Goal: Task Accomplishment & Management: Complete application form

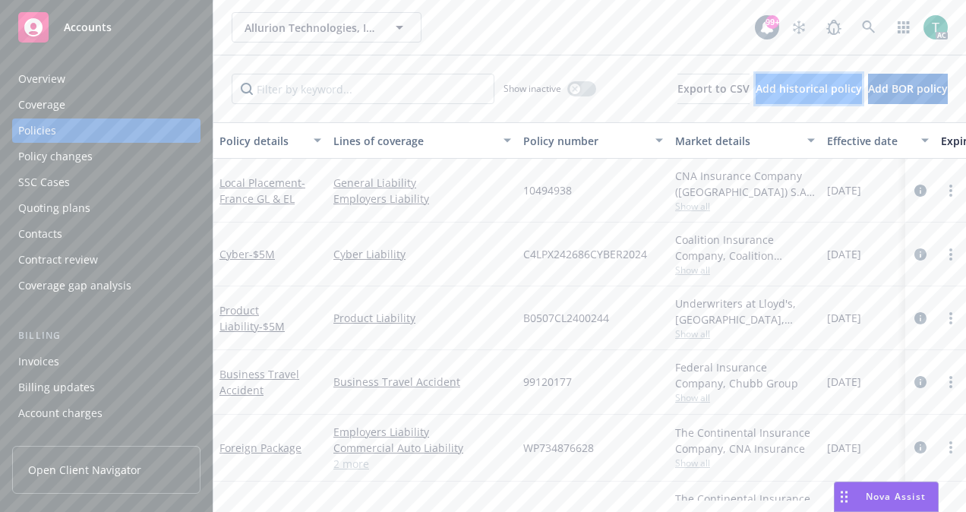
click at [848, 90] on button "Add historical policy" at bounding box center [809, 89] width 106 height 30
select select "other"
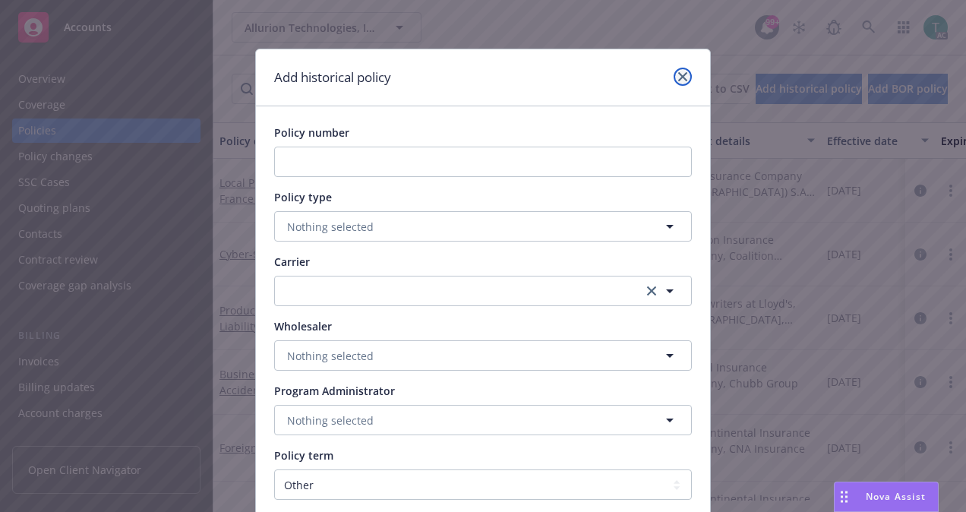
click at [679, 79] on icon "close" at bounding box center [682, 76] width 9 height 9
